Goal: Task Accomplishment & Management: Use online tool/utility

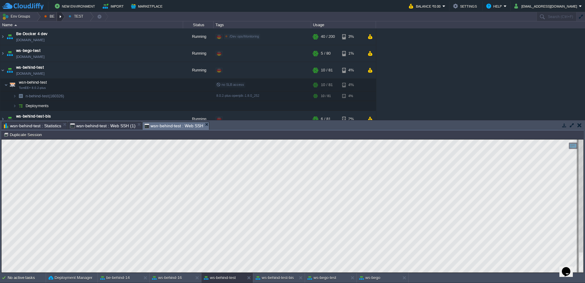
click at [60, 17] on div at bounding box center [61, 16] width 8 height 9
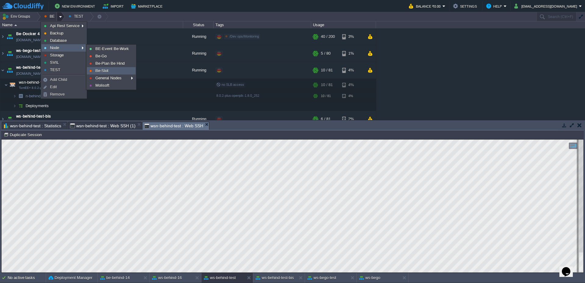
click at [100, 73] on span "Be-Slot" at bounding box center [101, 70] width 13 height 5
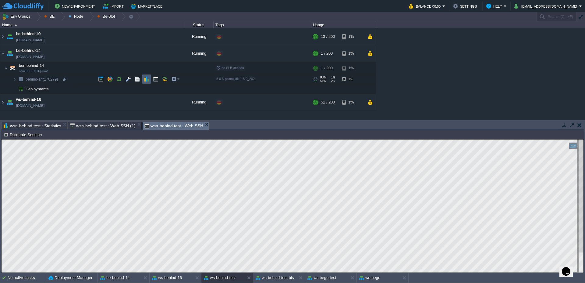
click at [149, 78] on td at bounding box center [146, 78] width 9 height 9
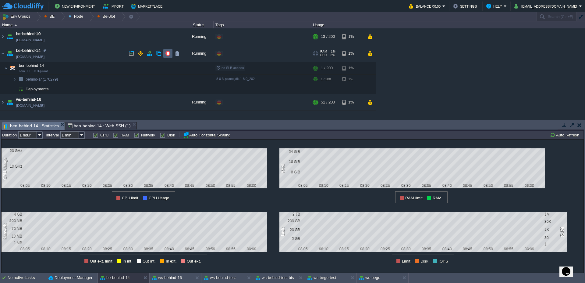
click at [166, 54] on button "button" at bounding box center [167, 53] width 5 height 5
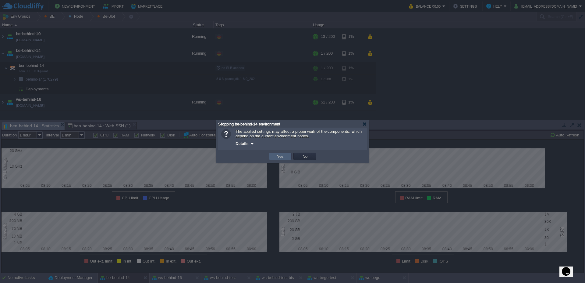
click at [279, 155] on button "Yes" at bounding box center [280, 155] width 10 height 5
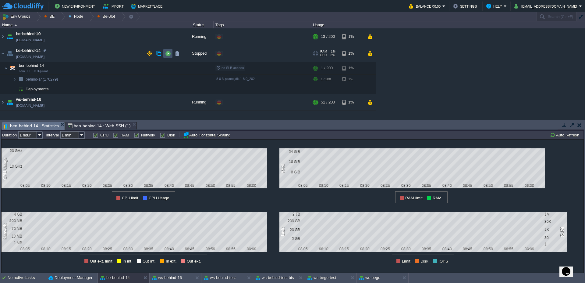
click at [166, 53] on button "button" at bounding box center [167, 53] width 5 height 5
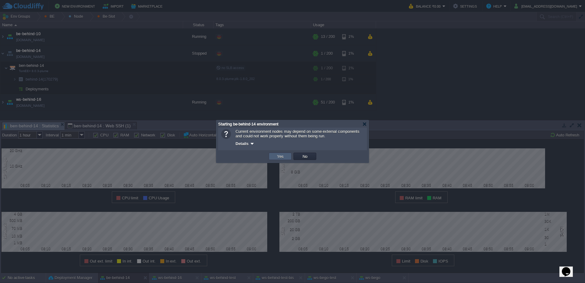
click at [281, 159] on td "Yes" at bounding box center [280, 155] width 23 height 7
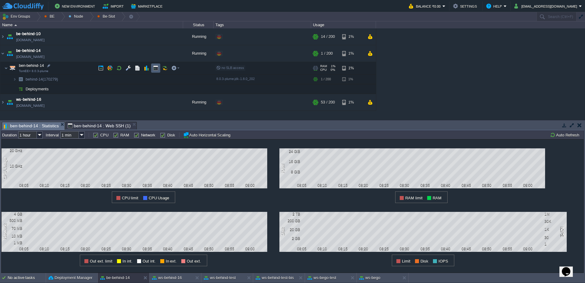
click at [157, 68] on button "button" at bounding box center [155, 67] width 5 height 5
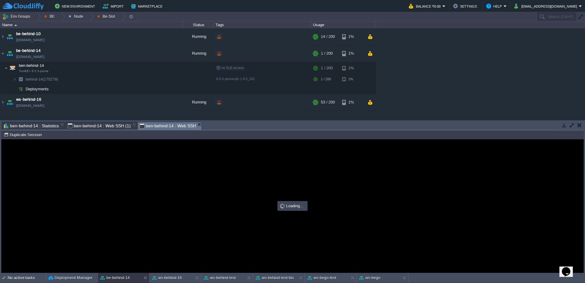
type input "#000000"
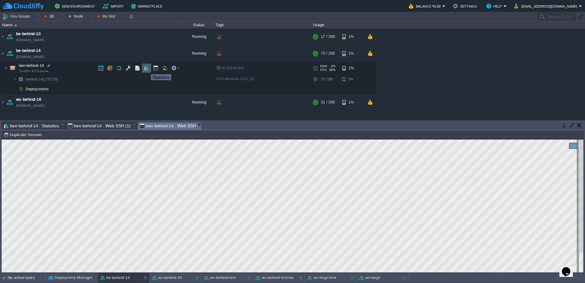
click at [146, 69] on button "button" at bounding box center [146, 67] width 5 height 5
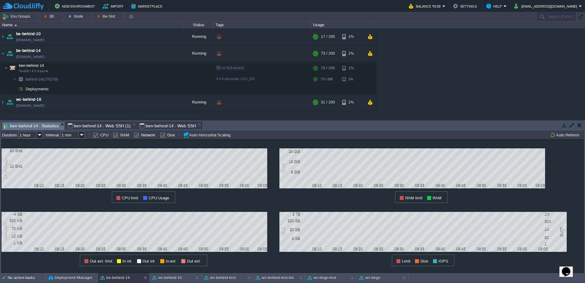
click at [561, 140] on div "1 CPU Usage 20 GHz 10 GHz 08:10 08:15 08:20 08:25 08:30 08:35 08:40 08:45 08:50…" at bounding box center [292, 205] width 583 height 133
click at [575, 136] on button "Auto Refresh" at bounding box center [565, 134] width 31 height 5
click at [564, 134] on button "Auto Refresh" at bounding box center [565, 134] width 31 height 5
click at [559, 136] on button "Auto Refresh" at bounding box center [565, 134] width 31 height 5
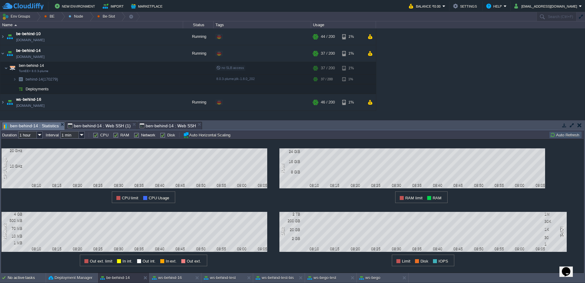
click at [559, 136] on button "Auto Refresh" at bounding box center [565, 134] width 31 height 5
click at [87, 126] on span "ben-behind-14 : Web SSH (1)" at bounding box center [99, 125] width 63 height 7
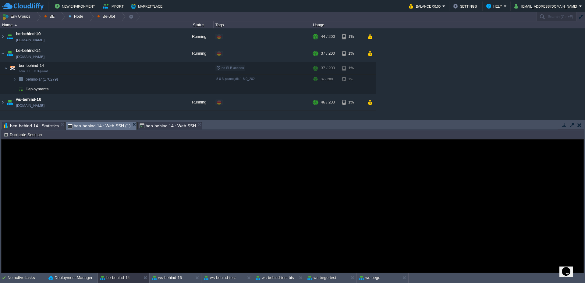
click at [184, 125] on span "ben-behind-14 : Web SSH" at bounding box center [168, 125] width 56 height 7
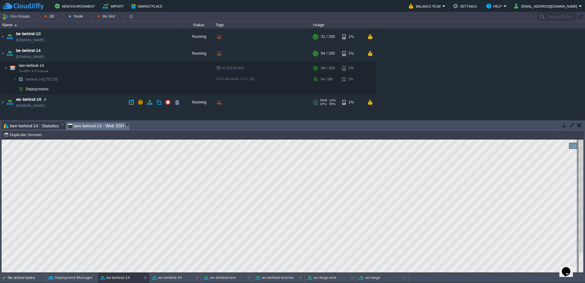
type textarea "MJWebPortlet"
click at [211, 280] on button "ws-behind-test" at bounding box center [220, 277] width 32 height 6
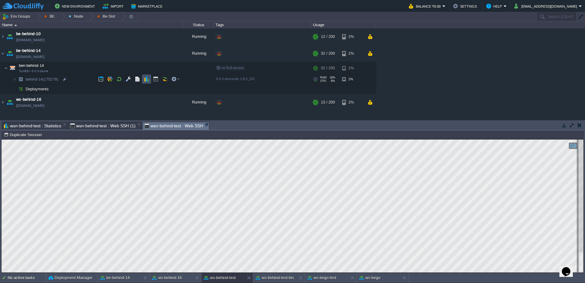
click at [147, 77] on button "button" at bounding box center [146, 78] width 5 height 5
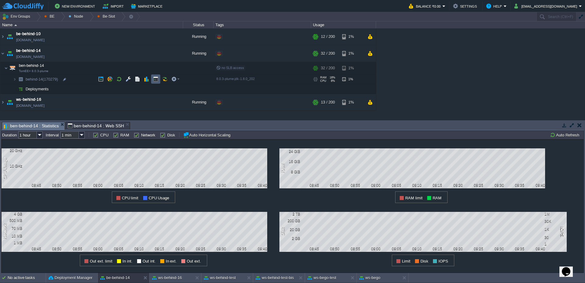
click at [158, 78] on button "button" at bounding box center [155, 78] width 5 height 5
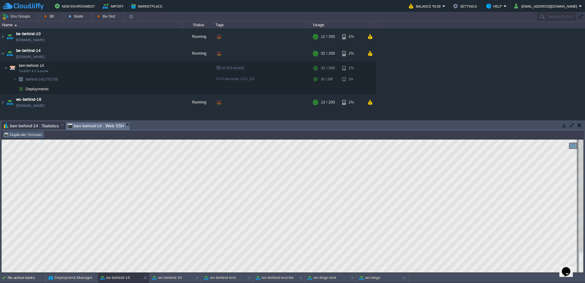
click at [23, 133] on button "Duplicate Session" at bounding box center [24, 134] width 40 height 5
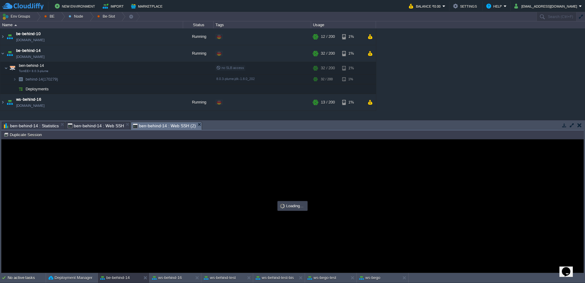
scroll to position [0, 0]
type input "#000000"
click at [100, 126] on span "ben-behind-14 : Web SSH" at bounding box center [96, 125] width 56 height 7
click at [163, 124] on span "ben-behind-14 : Web SSH (2)" at bounding box center [164, 126] width 63 height 8
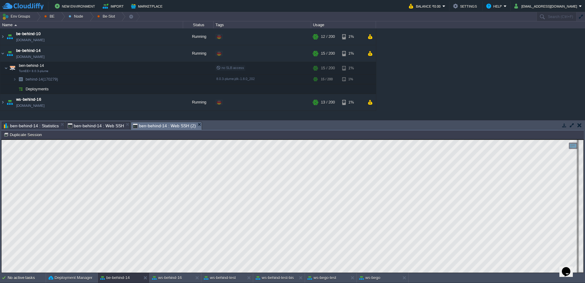
click at [109, 125] on span "ben-behind-14 : Web SSH" at bounding box center [96, 125] width 56 height 7
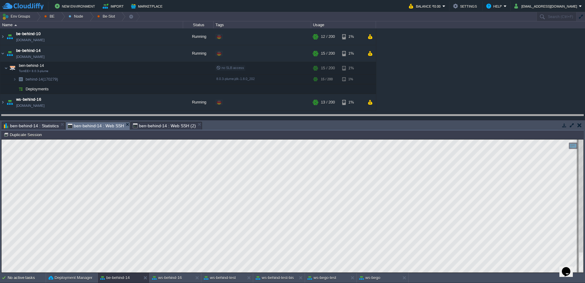
drag, startPoint x: 319, startPoint y: 125, endPoint x: 319, endPoint y: 118, distance: 7.3
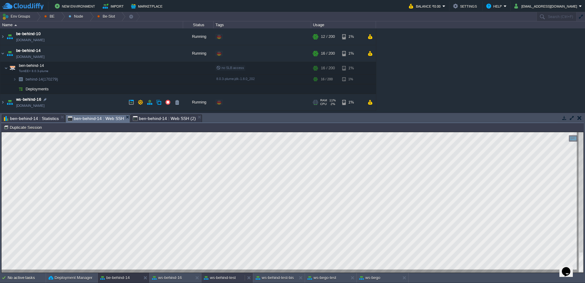
click at [235, 276] on button "ws-behind-test" at bounding box center [220, 277] width 32 height 6
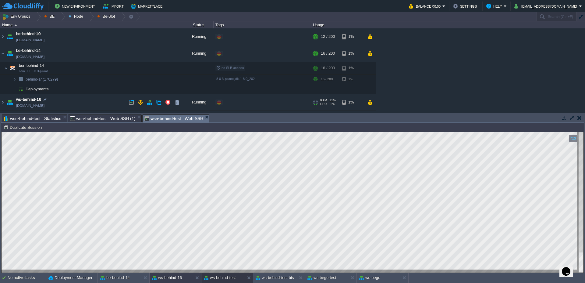
click at [171, 276] on button "ws-behind-16" at bounding box center [167, 277] width 30 height 6
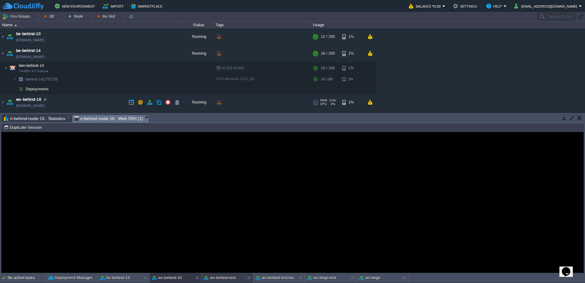
click at [233, 279] on button "ws-behind-test" at bounding box center [220, 277] width 32 height 6
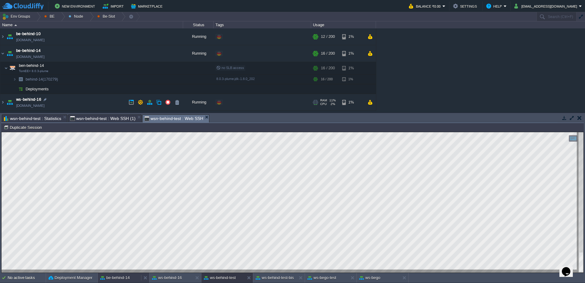
click at [116, 279] on button "be-behind-14" at bounding box center [115, 277] width 30 height 6
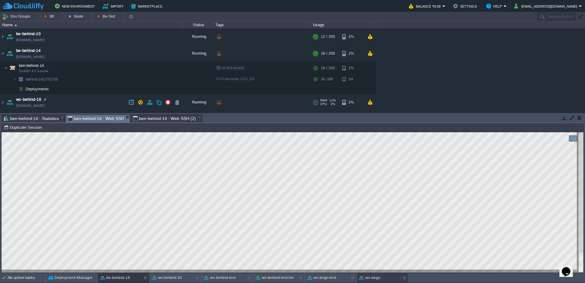
click at [379, 279] on button "ws-bego" at bounding box center [369, 277] width 21 height 6
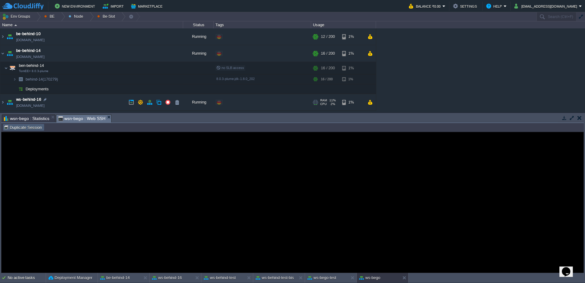
click at [15, 130] on td "Duplicate Session" at bounding box center [24, 126] width 42 height 7
type input "#000000"
click at [403, 278] on button at bounding box center [406, 277] width 6 height 6
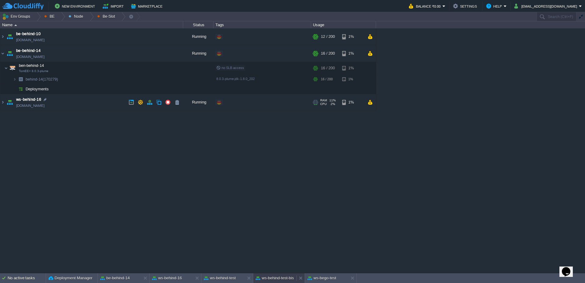
click at [265, 280] on button "ws-behind-test-bis" at bounding box center [275, 278] width 38 height 6
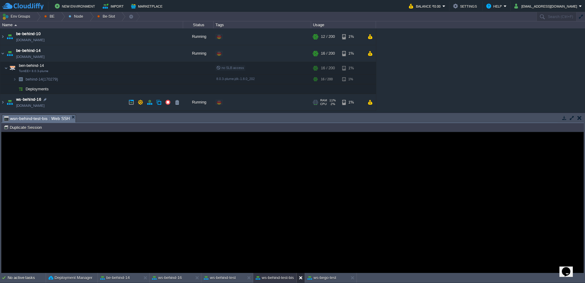
click at [298, 278] on div at bounding box center [301, 277] width 8 height 10
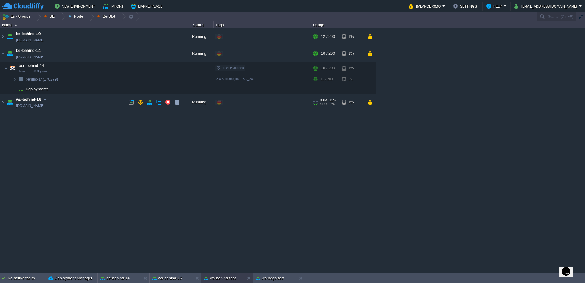
click at [211, 276] on button "ws-behind-test" at bounding box center [220, 278] width 32 height 6
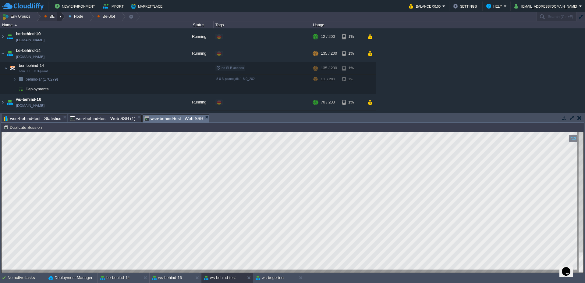
click at [62, 15] on div at bounding box center [61, 16] width 8 height 9
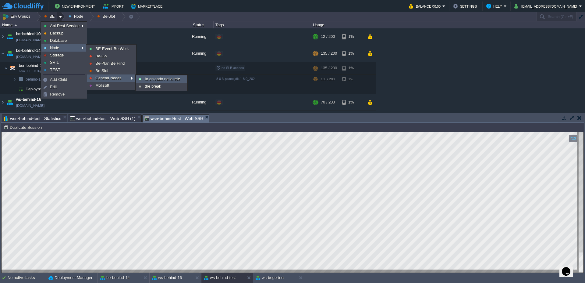
click at [150, 82] on li "Io on cado nella rete" at bounding box center [161, 78] width 51 height 7
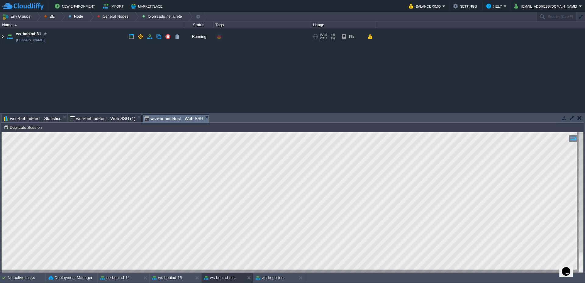
click at [0, 34] on img at bounding box center [2, 36] width 5 height 16
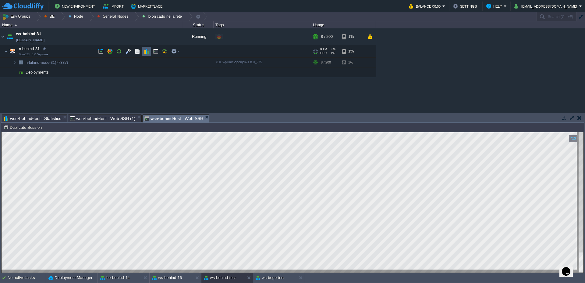
click at [146, 53] on button "button" at bounding box center [146, 50] width 5 height 5
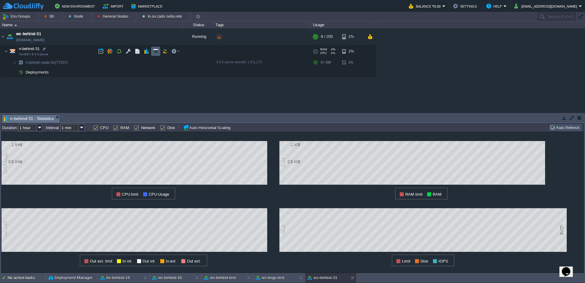
click at [158, 51] on button "button" at bounding box center [155, 50] width 5 height 5
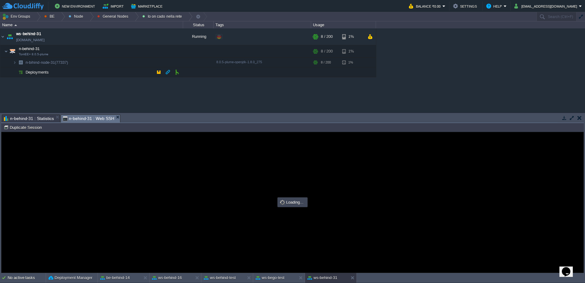
type input "#000000"
